Goal: Complete application form: Complete application form

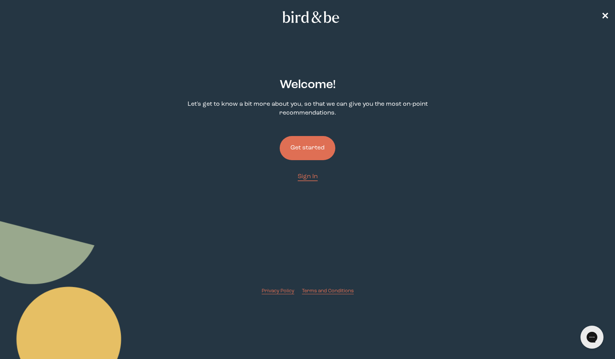
click at [293, 144] on button "Get started" at bounding box center [308, 148] width 56 height 24
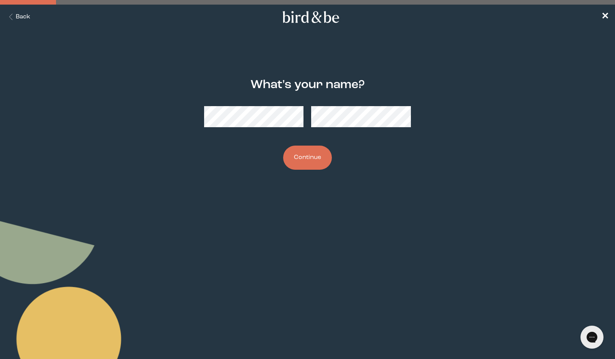
click at [297, 153] on button "Continue" at bounding box center [307, 158] width 49 height 24
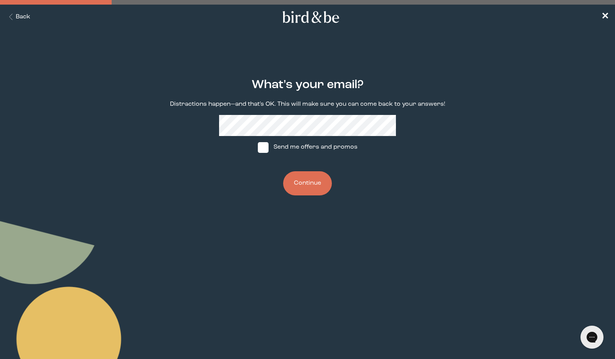
click at [265, 150] on span at bounding box center [263, 147] width 11 height 11
click at [258, 148] on input "Send me offers and promos" at bounding box center [257, 147] width 0 height 0
checkbox input "true"
click at [311, 184] on button "Continue" at bounding box center [307, 183] width 49 height 24
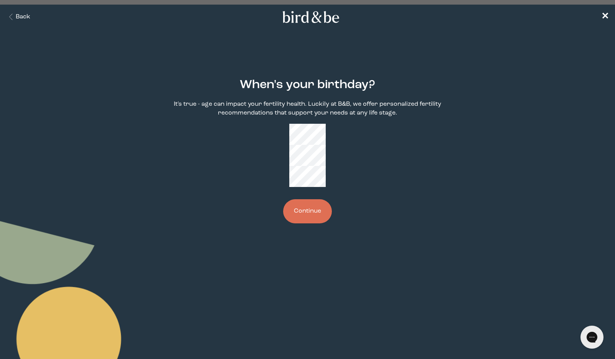
click at [304, 199] on button "Continue" at bounding box center [307, 211] width 49 height 24
click at [310, 199] on button "Continue" at bounding box center [307, 211] width 49 height 24
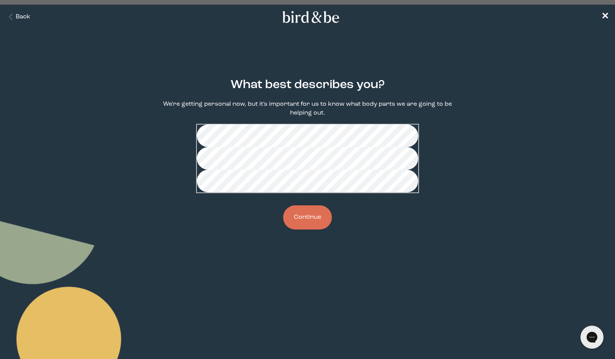
click at [307, 230] on button "Continue" at bounding box center [307, 218] width 49 height 24
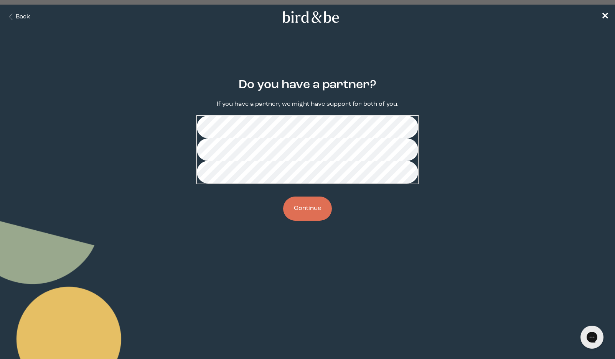
click at [308, 221] on button "Continue" at bounding box center [307, 209] width 49 height 24
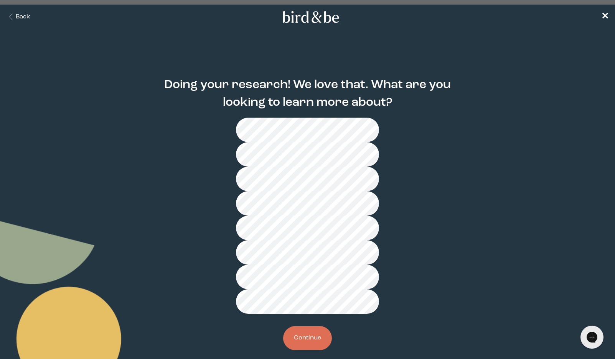
click at [302, 326] on button "Continue" at bounding box center [307, 338] width 49 height 24
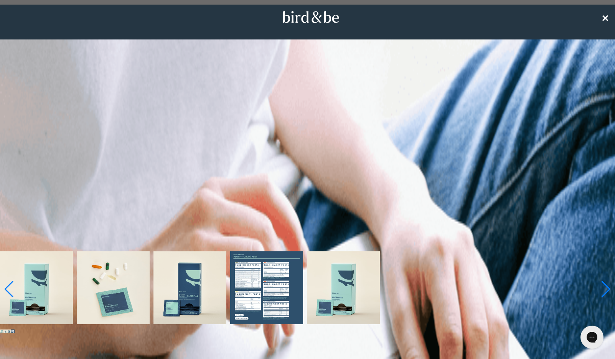
click at [607, 18] on span "✕" at bounding box center [605, 17] width 8 height 9
